Goal: Find specific page/section: Find specific page/section

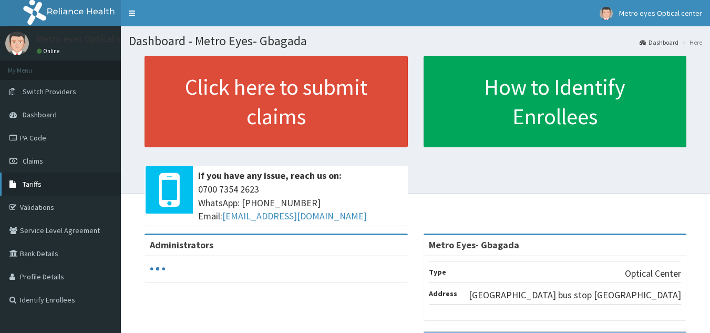
click at [26, 184] on span "Tariffs" at bounding box center [32, 183] width 19 height 9
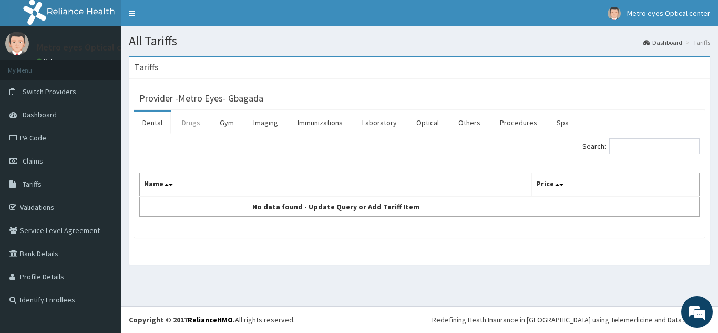
click at [186, 124] on link "Drugs" at bounding box center [191, 122] width 35 height 22
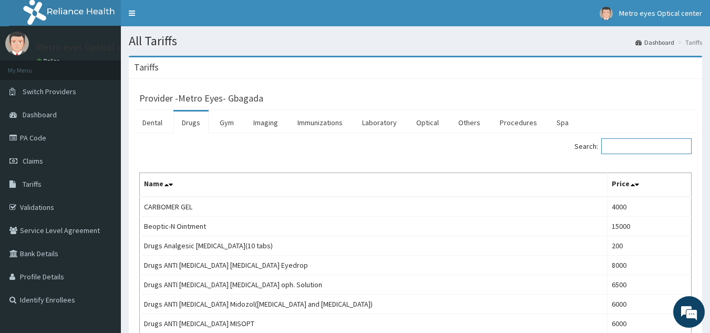
click at [625, 150] on input "Search:" at bounding box center [647, 146] width 90 height 16
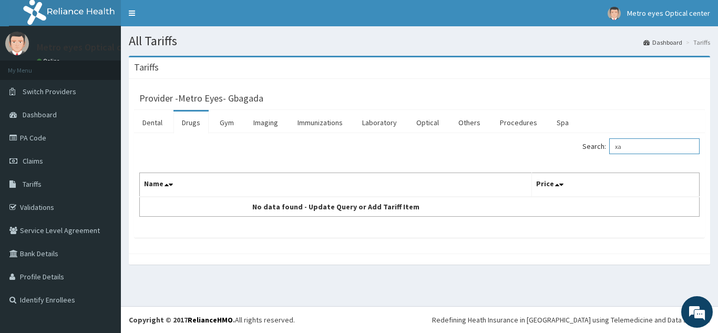
type input "x"
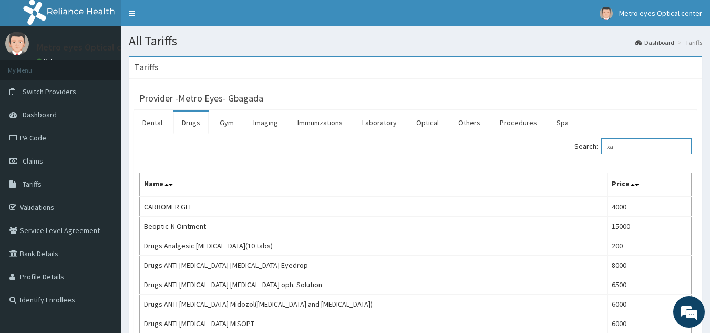
type input "x"
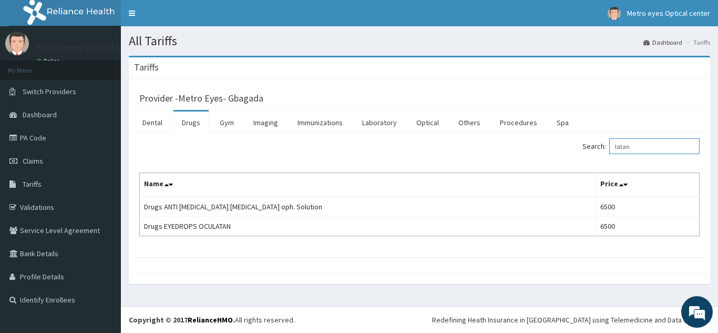
type input "latan"
click at [39, 139] on link "PA Code" at bounding box center [60, 137] width 121 height 23
